Goal: Information Seeking & Learning: Compare options

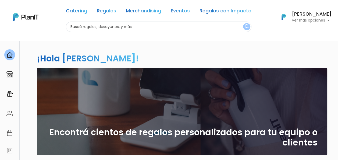
click at [296, 20] on p "Ver más opciones" at bounding box center [312, 21] width 40 height 4
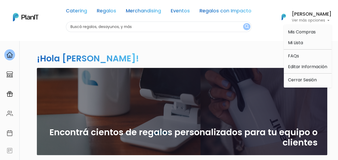
click at [214, 41] on div "¡Hola Natalia! slide 1 of 1 Encontrá cientos de regalos personalizados para tu …" at bounding box center [169, 158] width 323 height 236
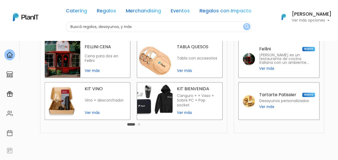
scroll to position [108, 0]
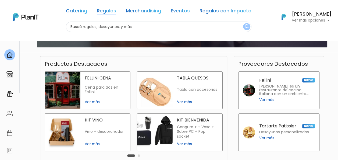
click at [103, 10] on link "Regalos" at bounding box center [106, 12] width 19 height 6
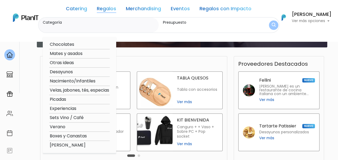
click at [61, 126] on option "Verano" at bounding box center [79, 126] width 61 height 7
type input "Verano"
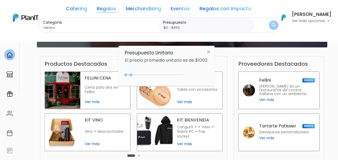
type input "$0 - $500"
drag, startPoint x: 137, startPoint y: 75, endPoint x: 132, endPoint y: 75, distance: 4.8
click at [132, 75] on div at bounding box center [131, 74] width 3 height 3
click at [211, 52] on img at bounding box center [209, 52] width 10 height 10
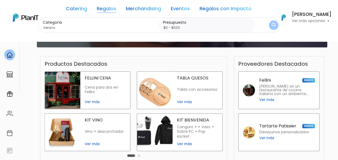
click at [273, 23] on img "submit" at bounding box center [273, 25] width 4 height 5
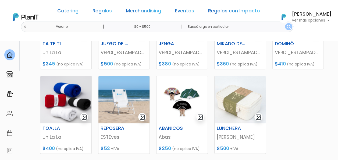
scroll to position [134, 0]
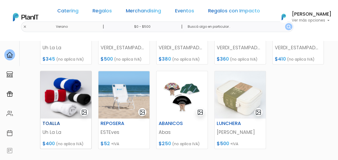
click at [59, 90] on img at bounding box center [65, 94] width 51 height 47
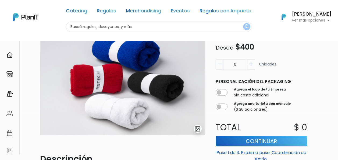
scroll to position [54, 0]
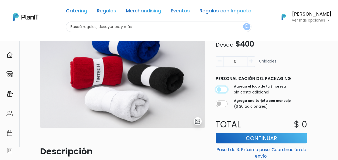
click at [226, 89] on input "checkbox" at bounding box center [222, 89] width 12 height 6
click at [219, 91] on input "checkbox" at bounding box center [222, 89] width 12 height 6
checkbox input "false"
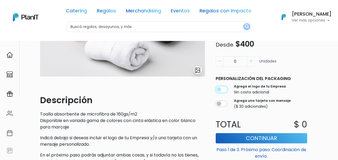
scroll to position [134, 0]
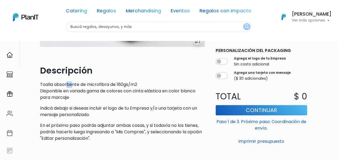
click at [74, 88] on p "Toalla absorbente de microfibra de 160gs/m2 Disponible en variada gama de color…" at bounding box center [122, 90] width 165 height 19
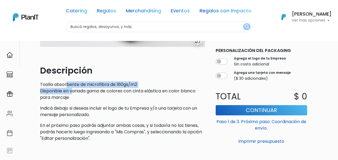
drag, startPoint x: 74, startPoint y: 88, endPoint x: 112, endPoint y: 90, distance: 38.0
click at [113, 88] on p "Toalla absorbente de microfibra de 160gs/m2 Disponible en variada gama de color…" at bounding box center [122, 90] width 165 height 19
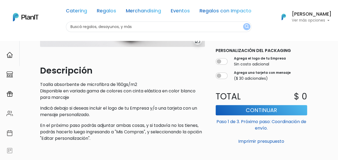
click at [101, 99] on p "Toalla absorbente de microfibra de 160gs/m2 Disponible en variada gama de color…" at bounding box center [122, 90] width 165 height 19
click at [74, 95] on p "Toalla absorbente de microfibra de 160gs/m2 Disponible en variada gama de color…" at bounding box center [122, 90] width 165 height 19
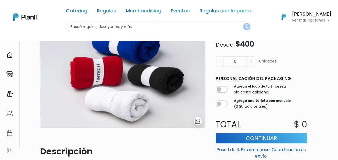
scroll to position [27, 0]
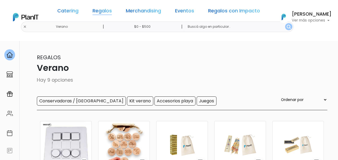
click at [105, 12] on link "Regalos" at bounding box center [102, 12] width 19 height 6
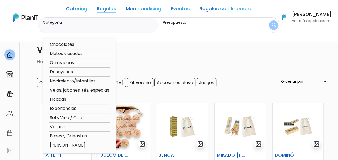
scroll to position [27, 0]
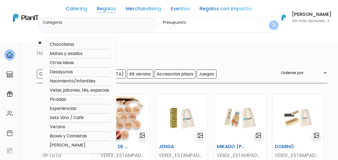
click at [60, 65] on option "Otras ideas" at bounding box center [79, 62] width 61 height 7
type input "Otras ideas"
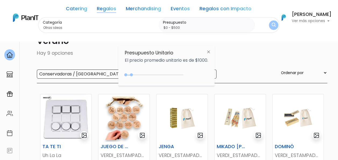
click at [132, 74] on div at bounding box center [131, 74] width 3 height 3
type input "$0 - $500"
click at [132, 76] on div at bounding box center [131, 74] width 3 height 3
click at [270, 26] on button "submit" at bounding box center [273, 24] width 13 height 13
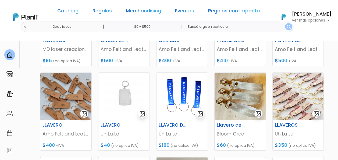
scroll to position [108, 0]
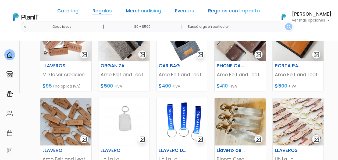
click at [110, 13] on link "Regalos" at bounding box center [102, 12] width 19 height 6
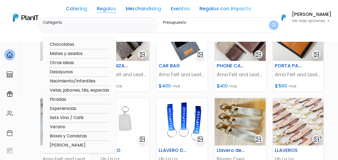
click at [58, 98] on option "Picadas" at bounding box center [79, 99] width 61 height 7
type input "Picadas"
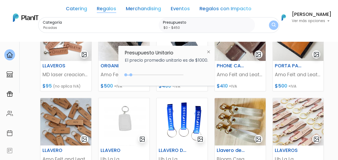
type input "$0 - $500"
click at [132, 74] on div at bounding box center [131, 74] width 3 height 3
click at [274, 24] on img "submit" at bounding box center [273, 25] width 5 height 6
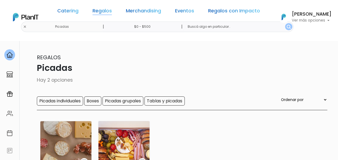
click at [102, 12] on link "Regalos" at bounding box center [102, 12] width 19 height 6
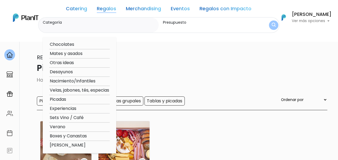
click at [71, 111] on option "Experiencias" at bounding box center [79, 108] width 61 height 7
type input "Experiencias"
type input "$0 - $500"
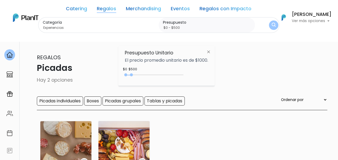
click at [272, 27] on img "submit" at bounding box center [274, 25] width 4 height 5
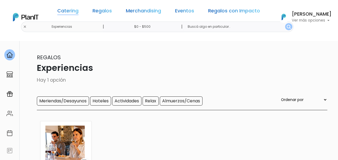
click at [79, 12] on link "Catering" at bounding box center [67, 12] width 21 height 6
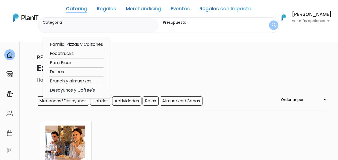
click at [109, 7] on link "Regalos" at bounding box center [106, 9] width 19 height 6
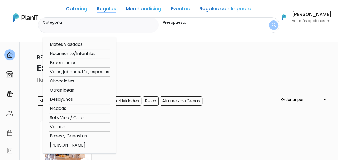
click at [140, 8] on link "Merchandising" at bounding box center [143, 9] width 35 height 6
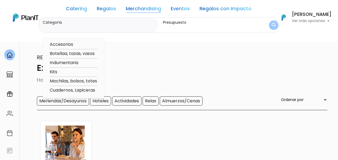
click at [59, 62] on option "Indumentaria" at bounding box center [73, 62] width 48 height 7
type input "Indumentaria"
type input "$0 - $500"
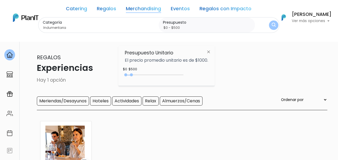
click at [273, 26] on img "submit" at bounding box center [274, 25] width 4 height 5
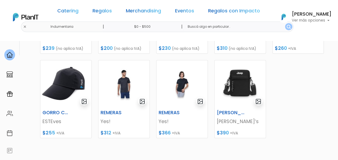
scroll to position [161, 0]
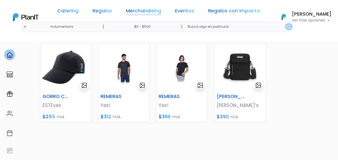
click at [141, 9] on link "Merchandising" at bounding box center [143, 12] width 35 height 6
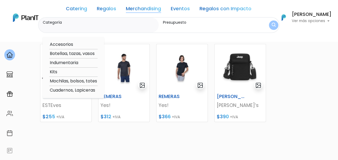
click at [66, 81] on option "Mochilas, bolsos, totes" at bounding box center [73, 81] width 48 height 7
type input "Mochilas, bolsos, totes"
type input "$0 - $500"
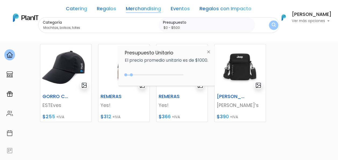
click at [272, 23] on img "submit" at bounding box center [274, 25] width 4 height 5
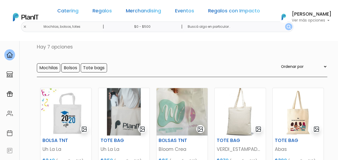
scroll to position [27, 0]
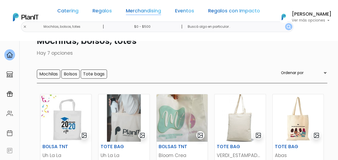
click at [144, 11] on link "Merchandising" at bounding box center [143, 12] width 35 height 6
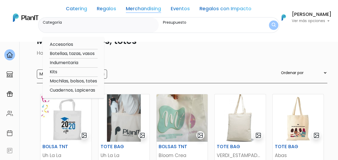
click at [56, 72] on option "Kits" at bounding box center [73, 72] width 48 height 7
type input "Kits"
type input "$0 - $500"
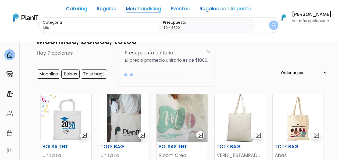
click at [275, 23] on button "submit" at bounding box center [273, 24] width 9 height 9
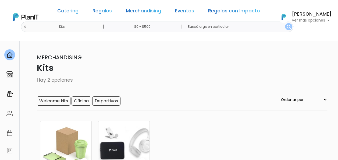
scroll to position [54, 0]
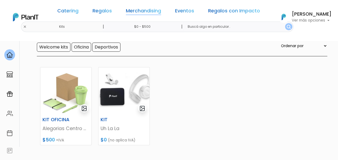
click at [137, 13] on link "Merchandising" at bounding box center [143, 12] width 35 height 6
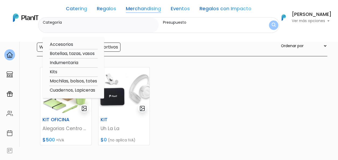
click at [62, 47] on option "Accesorios" at bounding box center [73, 44] width 48 height 7
type input "Accesorios"
type input "$0 - $500"
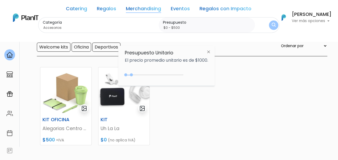
click at [274, 25] on img "submit" at bounding box center [274, 25] width 4 height 5
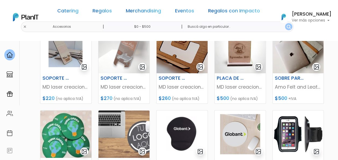
scroll to position [68, 0]
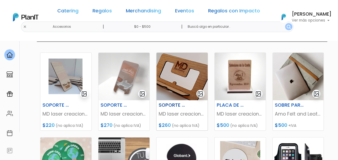
click at [186, 83] on img at bounding box center [182, 76] width 51 height 47
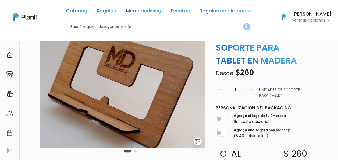
scroll to position [27, 0]
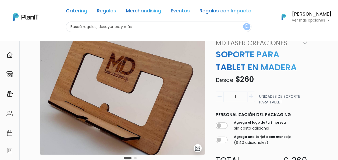
click at [136, 157] on button "Carousel Page 2" at bounding box center [135, 158] width 2 height 2
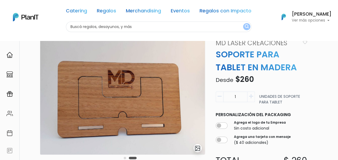
click at [125, 159] on button "Carousel Page 1" at bounding box center [125, 158] width 2 height 2
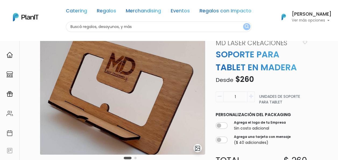
click at [138, 158] on div "Carousel Pagination" at bounding box center [130, 157] width 16 height 6
click at [135, 158] on button "Carousel Page 2" at bounding box center [135, 158] width 2 height 2
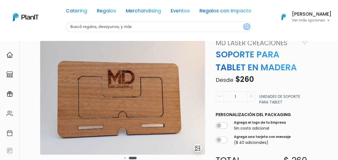
click at [124, 159] on div "Carousel Pagination" at bounding box center [130, 157] width 16 height 6
click at [125, 158] on button "Carousel Page 1" at bounding box center [125, 158] width 2 height 2
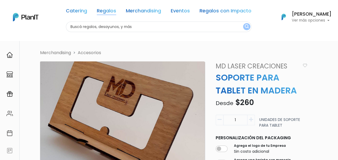
scroll to position [0, 0]
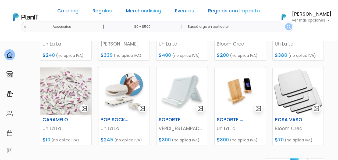
scroll to position [230, 0]
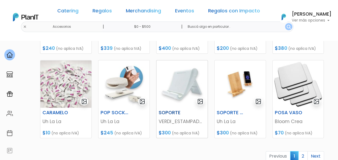
click at [181, 88] on img at bounding box center [182, 83] width 51 height 47
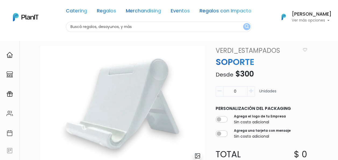
scroll to position [27, 0]
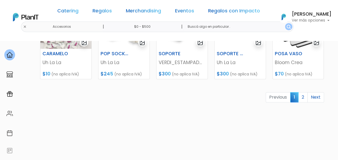
scroll to position [294, 0]
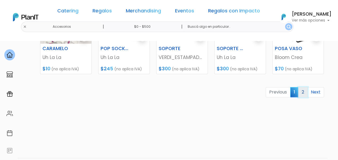
click at [307, 95] on link "2" at bounding box center [302, 92] width 9 height 10
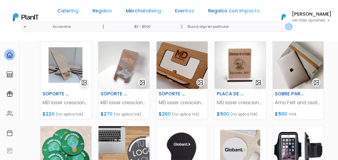
scroll to position [79, 0]
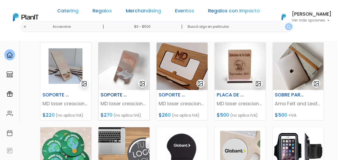
click at [122, 61] on img at bounding box center [123, 66] width 51 height 47
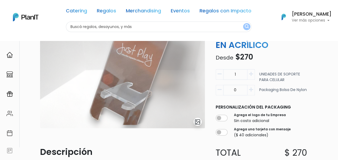
scroll to position [54, 0]
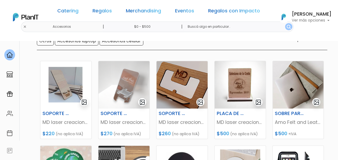
scroll to position [52, 0]
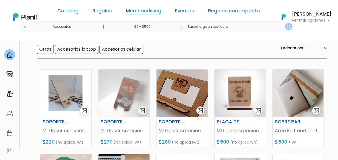
click at [143, 11] on link "Merchandising" at bounding box center [143, 12] width 35 height 6
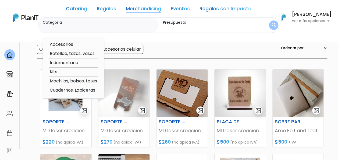
click at [58, 46] on option "Accesorios" at bounding box center [73, 44] width 48 height 7
type input "Accesorios"
type input "$0 - $500"
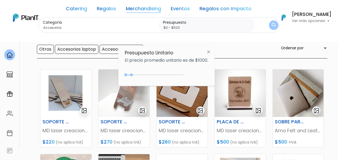
click at [272, 24] on img "submit" at bounding box center [274, 25] width 4 height 5
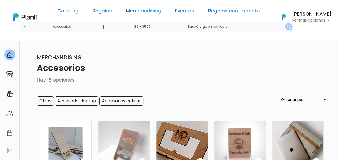
click at [132, 12] on link "Merchandising" at bounding box center [143, 12] width 35 height 6
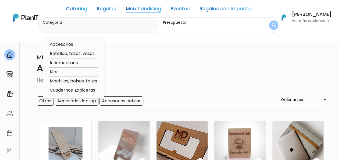
click at [61, 63] on option "Indumentaria" at bounding box center [73, 62] width 48 height 7
type input "Indumentaria"
type input "$0 - $500"
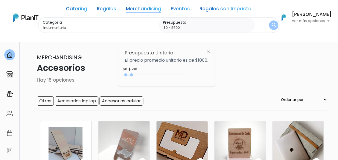
click at [273, 23] on img "submit" at bounding box center [274, 25] width 4 height 5
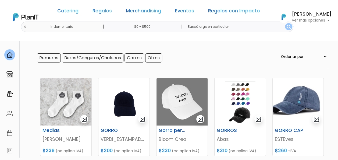
scroll to position [161, 0]
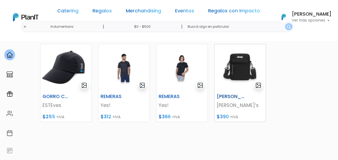
click at [244, 72] on img at bounding box center [240, 67] width 51 height 47
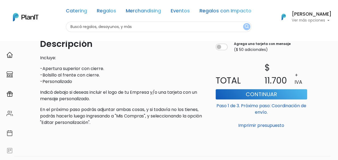
scroll to position [162, 0]
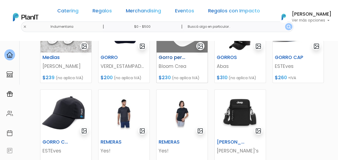
scroll to position [108, 0]
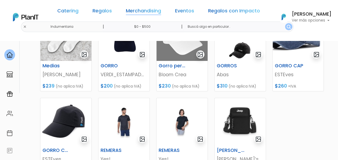
click at [140, 11] on link "Merchandising" at bounding box center [143, 12] width 35 height 6
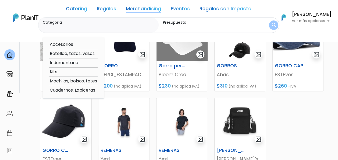
click at [68, 90] on option "Cuadernos, Lapiceras" at bounding box center [73, 90] width 48 height 7
type input "Cuadernos, Lapiceras"
type input "$0 - $500"
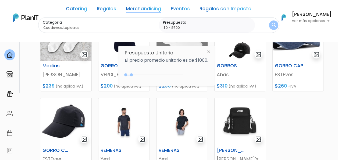
drag, startPoint x: 273, startPoint y: 25, endPoint x: 260, endPoint y: 58, distance: 35.7
click at [272, 25] on img "submit" at bounding box center [274, 25] width 4 height 5
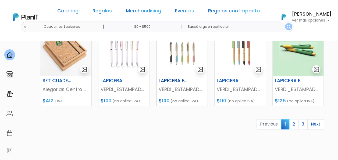
scroll to position [269, 0]
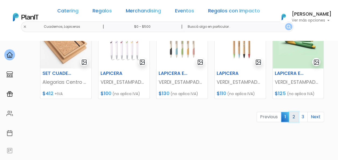
click at [296, 117] on link "2" at bounding box center [293, 117] width 9 height 10
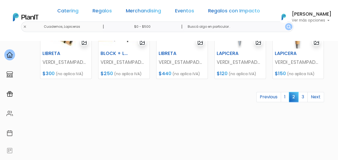
scroll to position [296, 0]
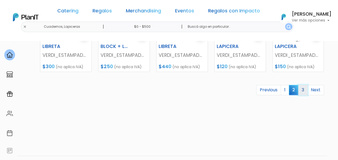
drag, startPoint x: 304, startPoint y: 88, endPoint x: 300, endPoint y: 90, distance: 4.7
click at [304, 88] on link "3" at bounding box center [302, 90] width 9 height 10
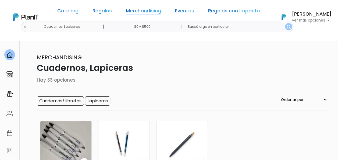
click at [131, 11] on link "Merchandising" at bounding box center [143, 12] width 35 height 6
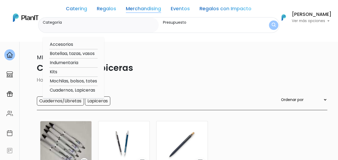
click at [62, 43] on option "Accesorios" at bounding box center [73, 44] width 48 height 7
type input "Accesorios"
type input "$0 - $500"
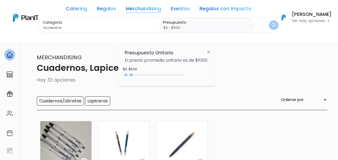
click at [274, 23] on img "submit" at bounding box center [274, 25] width 4 height 5
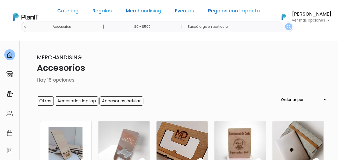
click at [164, 26] on input "$0 - $500" at bounding box center [143, 27] width 82 height 10
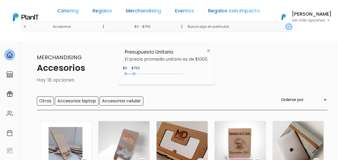
type input "$0 - $800"
drag, startPoint x: 131, startPoint y: 74, endPoint x: 136, endPoint y: 74, distance: 4.6
click at [136, 74] on div at bounding box center [134, 73] width 3 height 3
click at [287, 25] on img "submit" at bounding box center [289, 27] width 4 height 4
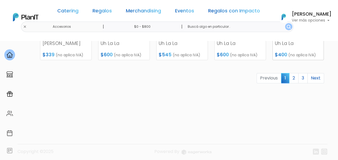
scroll to position [310, 0]
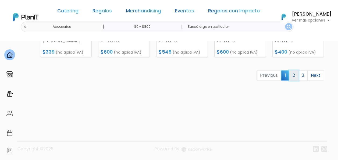
click at [295, 75] on link "2" at bounding box center [293, 75] width 9 height 10
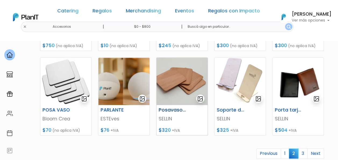
scroll to position [296, 0]
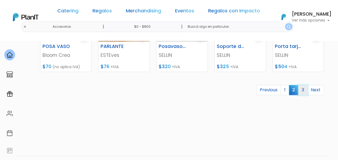
click at [303, 90] on link "3" at bounding box center [302, 90] width 9 height 10
